Goal: Find specific page/section

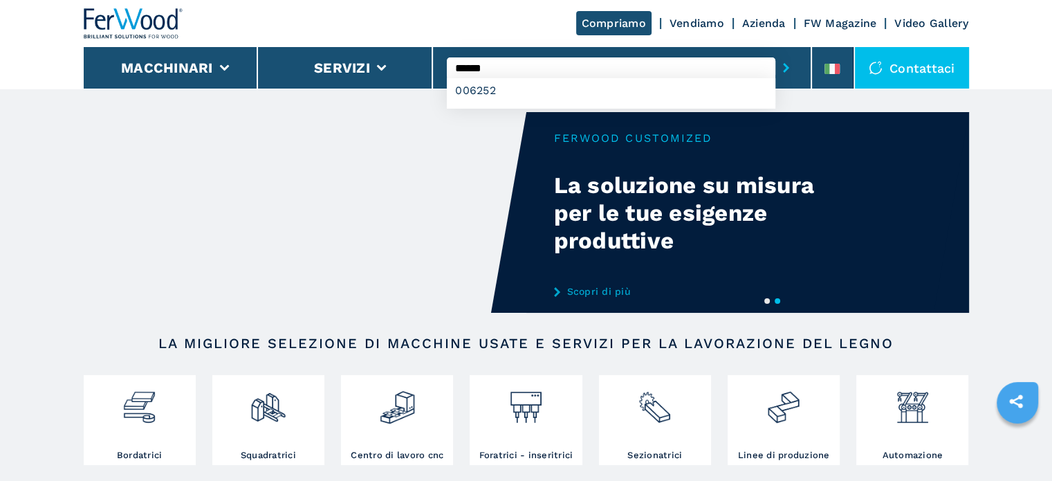
click at [502, 68] on input "******" at bounding box center [611, 67] width 329 height 21
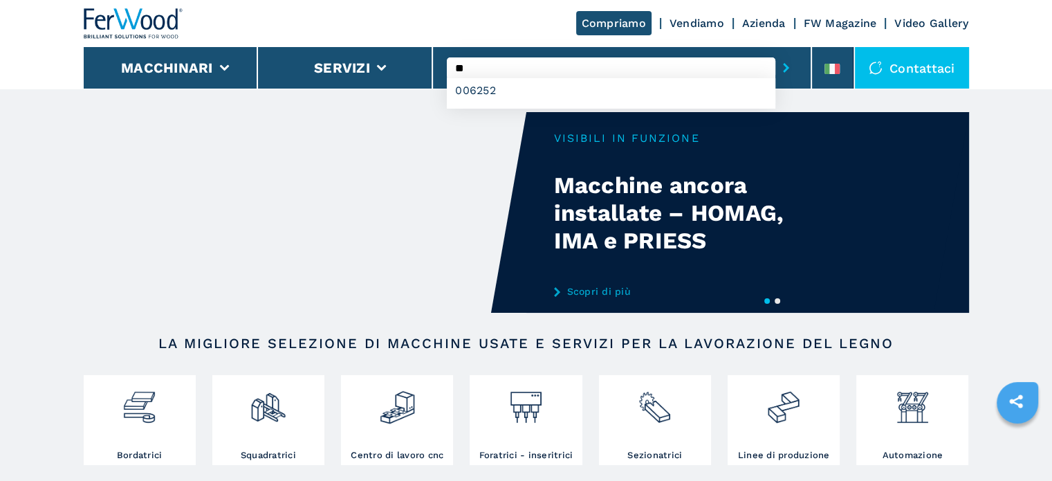
type input "*"
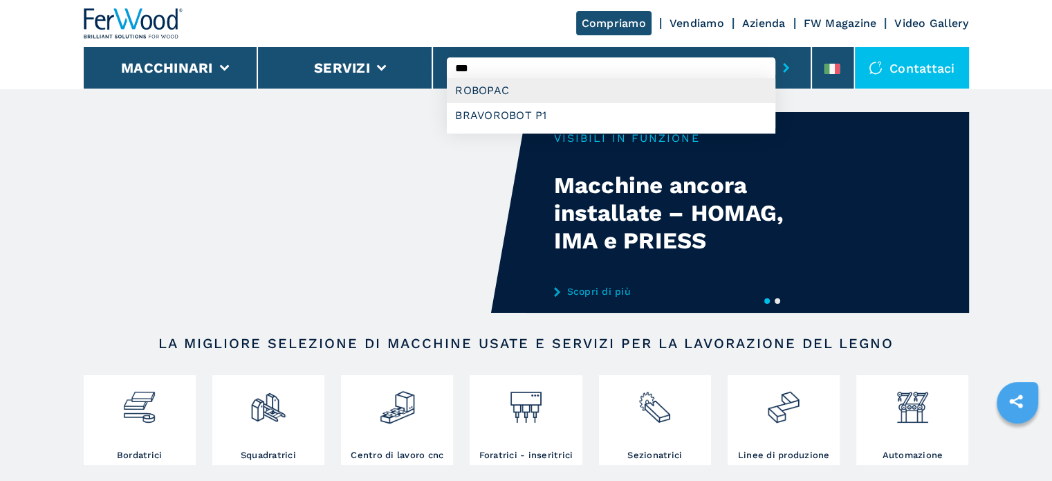
click at [498, 93] on div "ROBOPAC" at bounding box center [611, 90] width 329 height 25
type input "*******"
